Goal: Information Seeking & Learning: Understand process/instructions

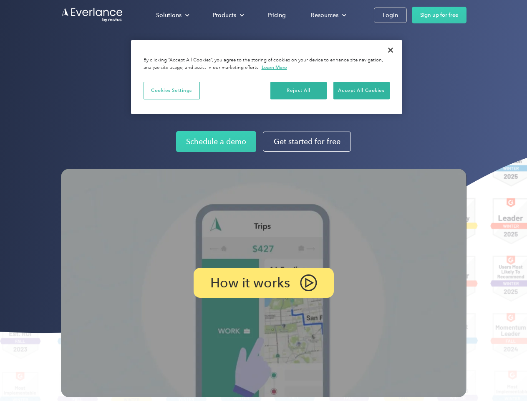
click at [263, 200] on img at bounding box center [264, 283] width 406 height 228
click at [172, 15] on div "Solutions" at bounding box center [168, 15] width 25 height 10
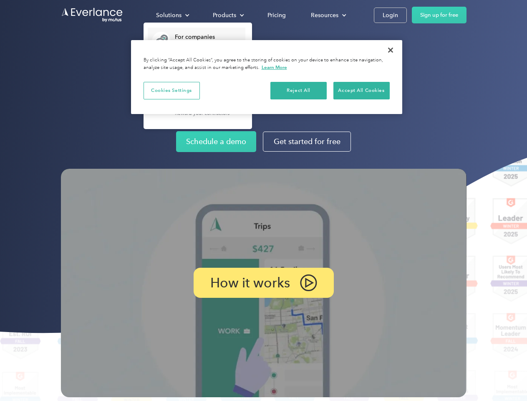
click at [228, 15] on div "Products" at bounding box center [224, 15] width 23 height 10
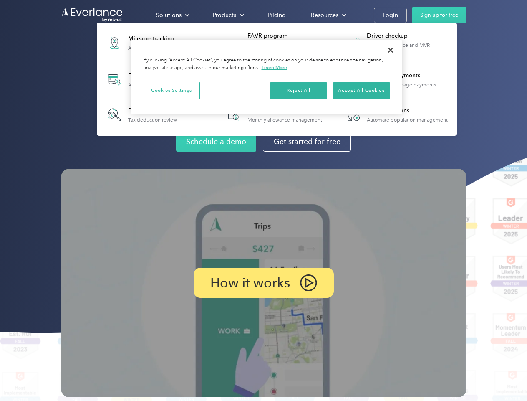
click at [328, 15] on div "Resources" at bounding box center [325, 15] width 28 height 10
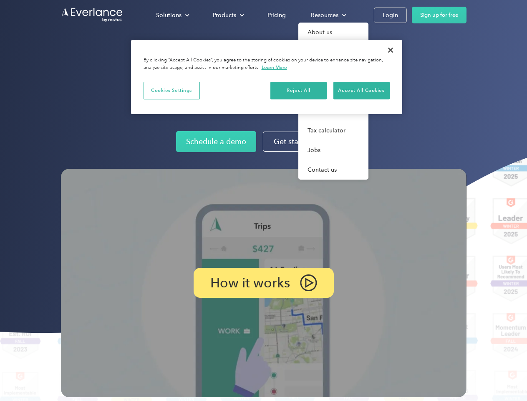
click at [263, 283] on p "How it works" at bounding box center [250, 283] width 80 height 10
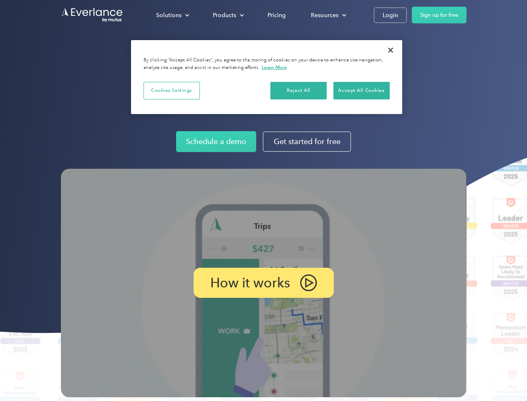
click at [172, 90] on button "Cookies Settings" at bounding box center [172, 91] width 56 height 18
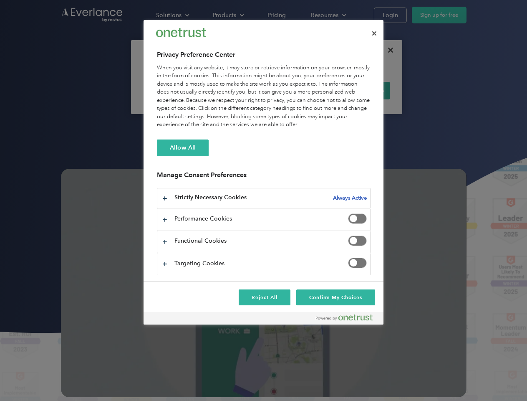
click at [299, 90] on div "When you visit any website, it may store or retrieve information on your browse…" at bounding box center [264, 96] width 214 height 65
click at [362, 90] on div "When you visit any website, it may store or retrieve information on your browse…" at bounding box center [264, 96] width 214 height 65
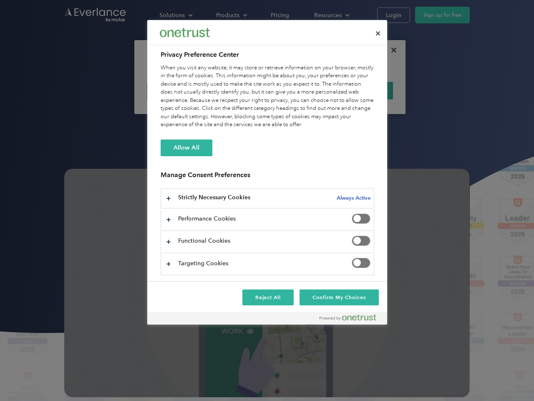
click at [391, 50] on div at bounding box center [267, 200] width 534 height 401
